Goal: Transaction & Acquisition: Purchase product/service

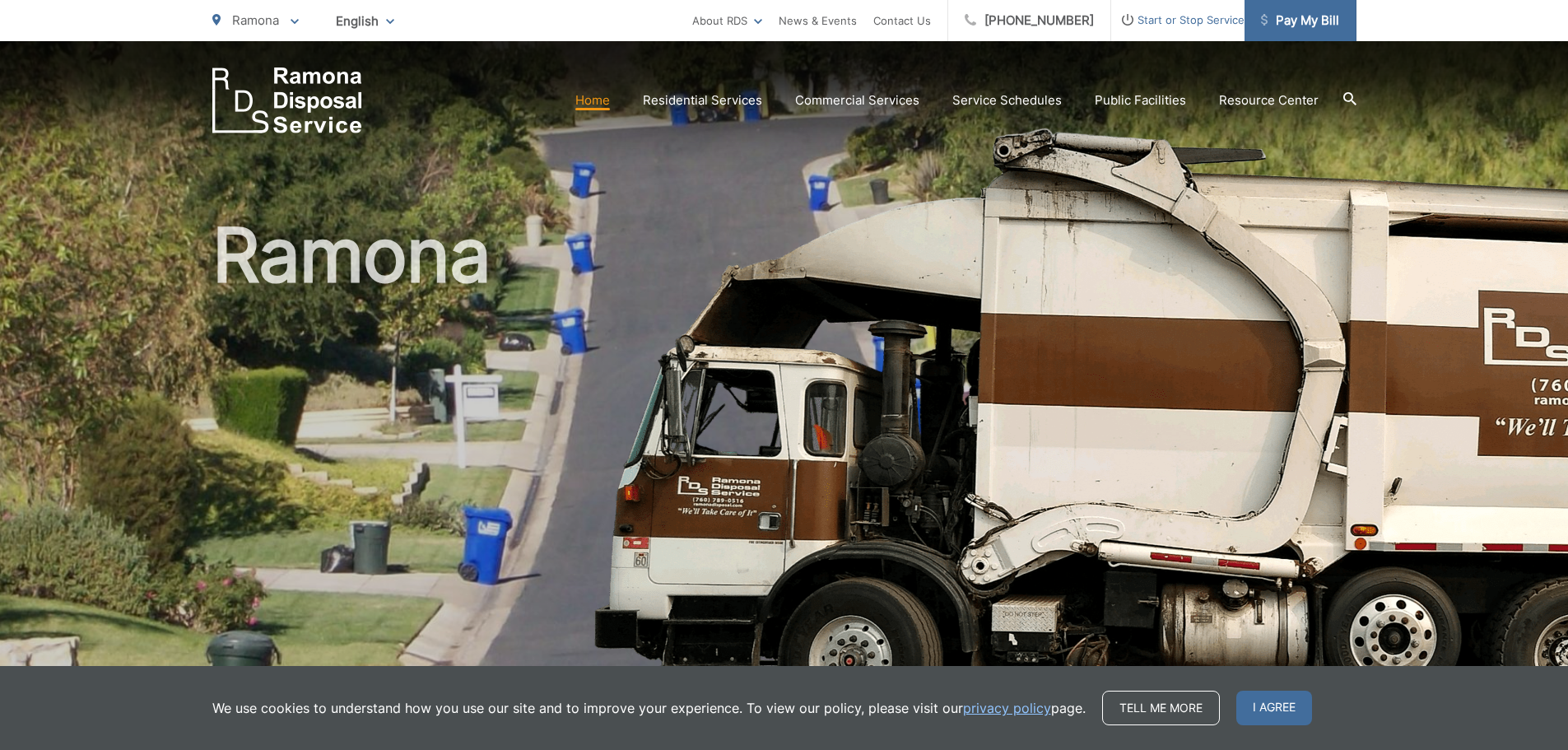
click at [1309, 19] on span "Pay My Bill" at bounding box center [1300, 20] width 78 height 19
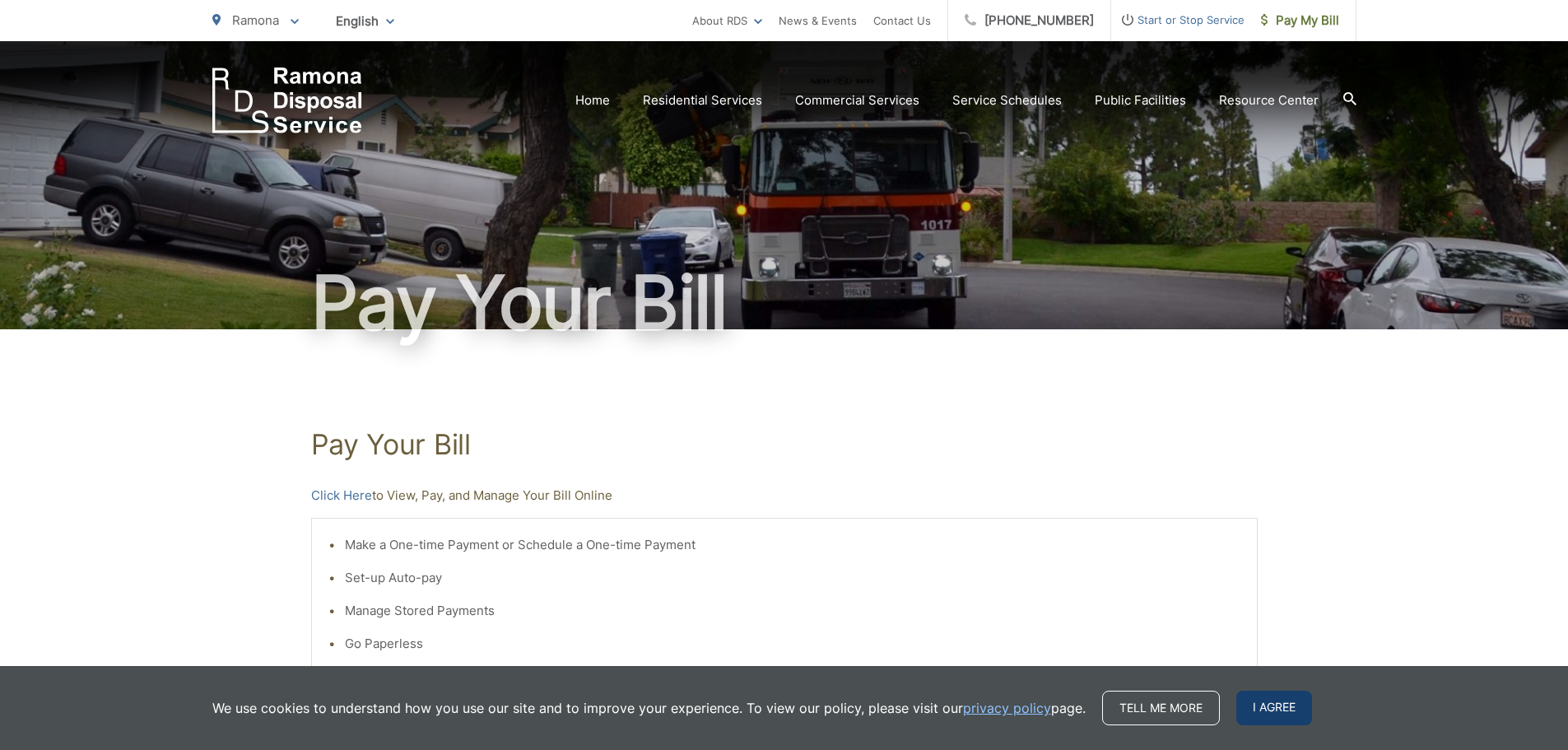
click at [1286, 708] on span "I agree" at bounding box center [1274, 708] width 75 height 35
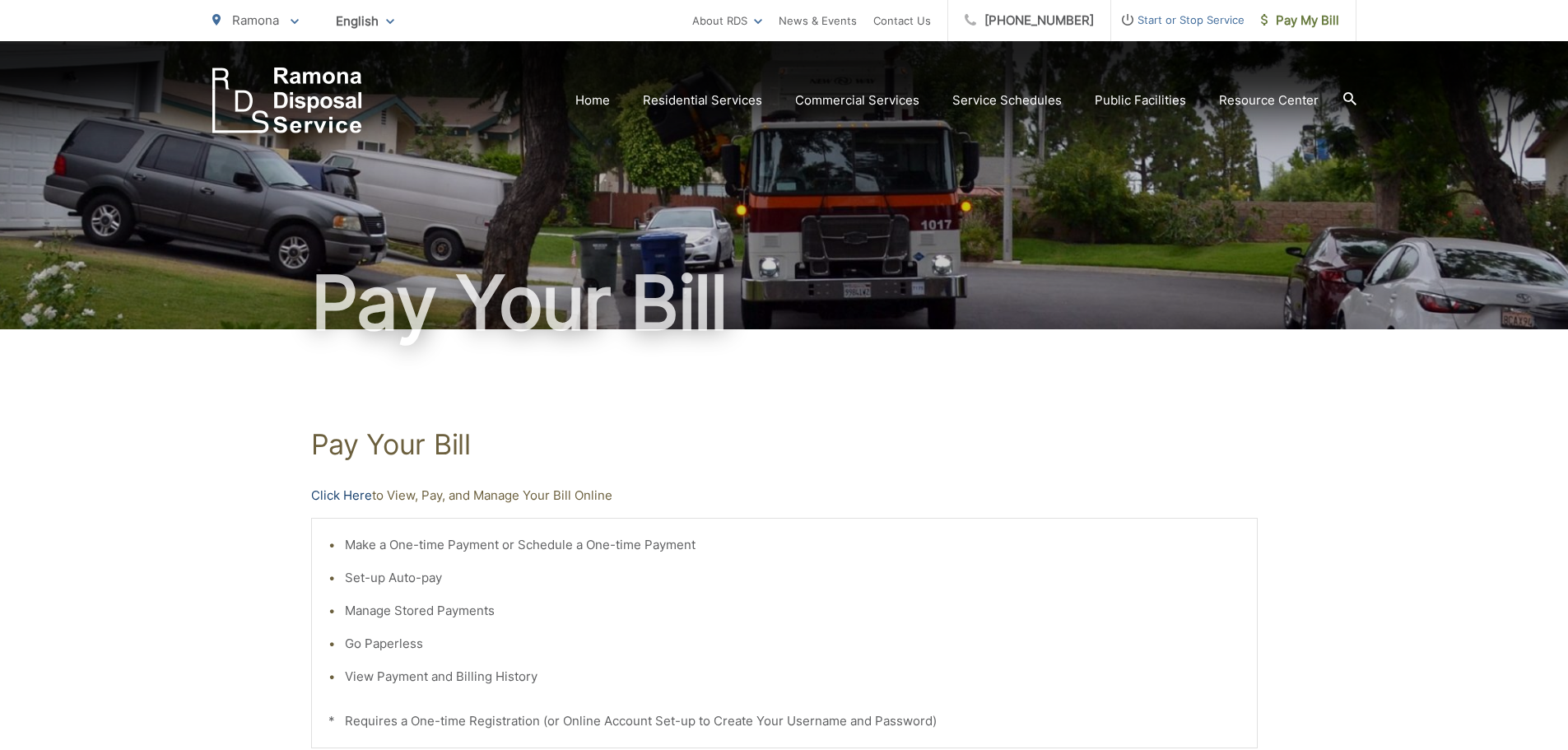
click at [329, 498] on link "Click Here" at bounding box center [341, 495] width 61 height 19
click at [348, 492] on link "Click Here" at bounding box center [341, 495] width 61 height 19
